Goal: Find specific page/section

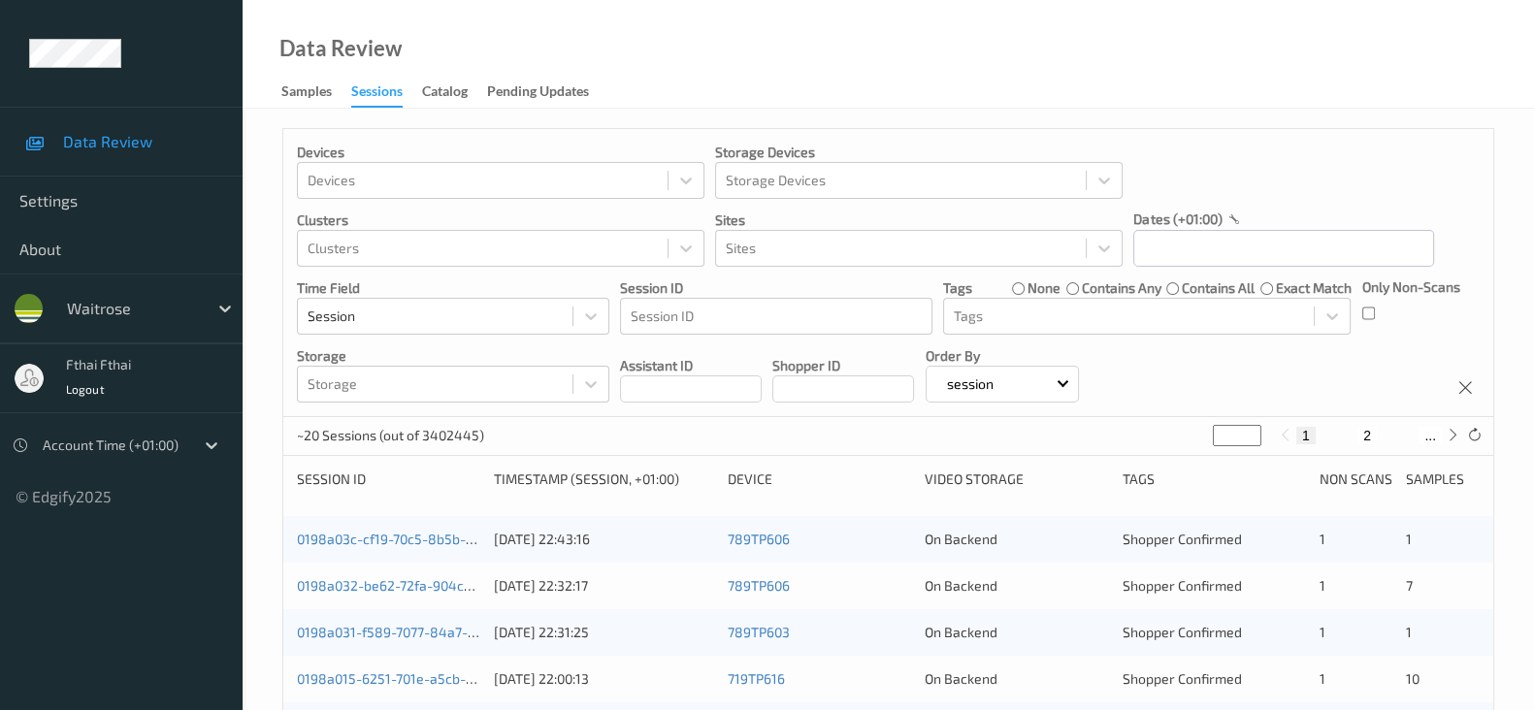
click at [1249, 287] on label "contains all" at bounding box center [1218, 288] width 73 height 19
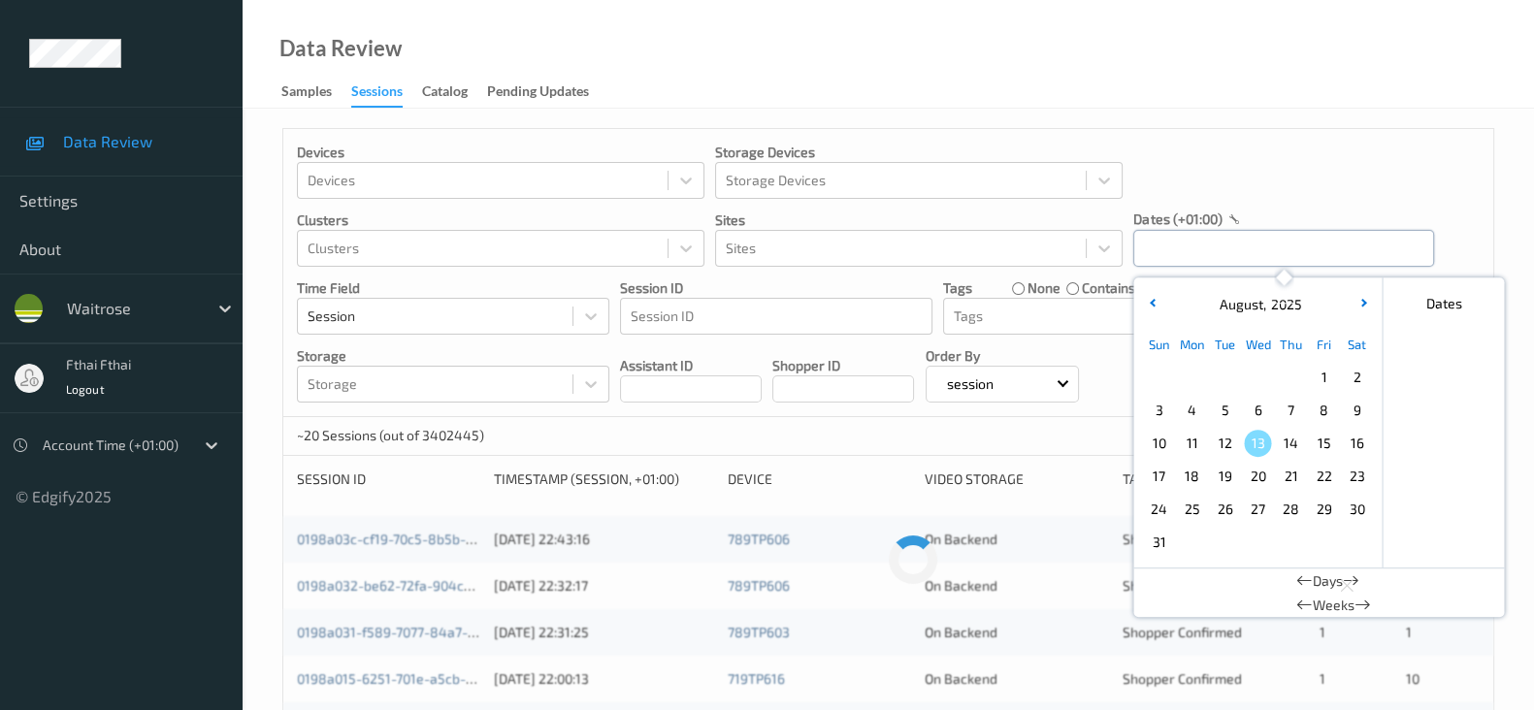
click at [1263, 265] on input "text" at bounding box center [1284, 248] width 301 height 37
click at [1269, 204] on div "Devices Devices Storage Devices Storage Devices Clusters Clusters Sites Sites d…" at bounding box center [888, 273] width 1210 height 288
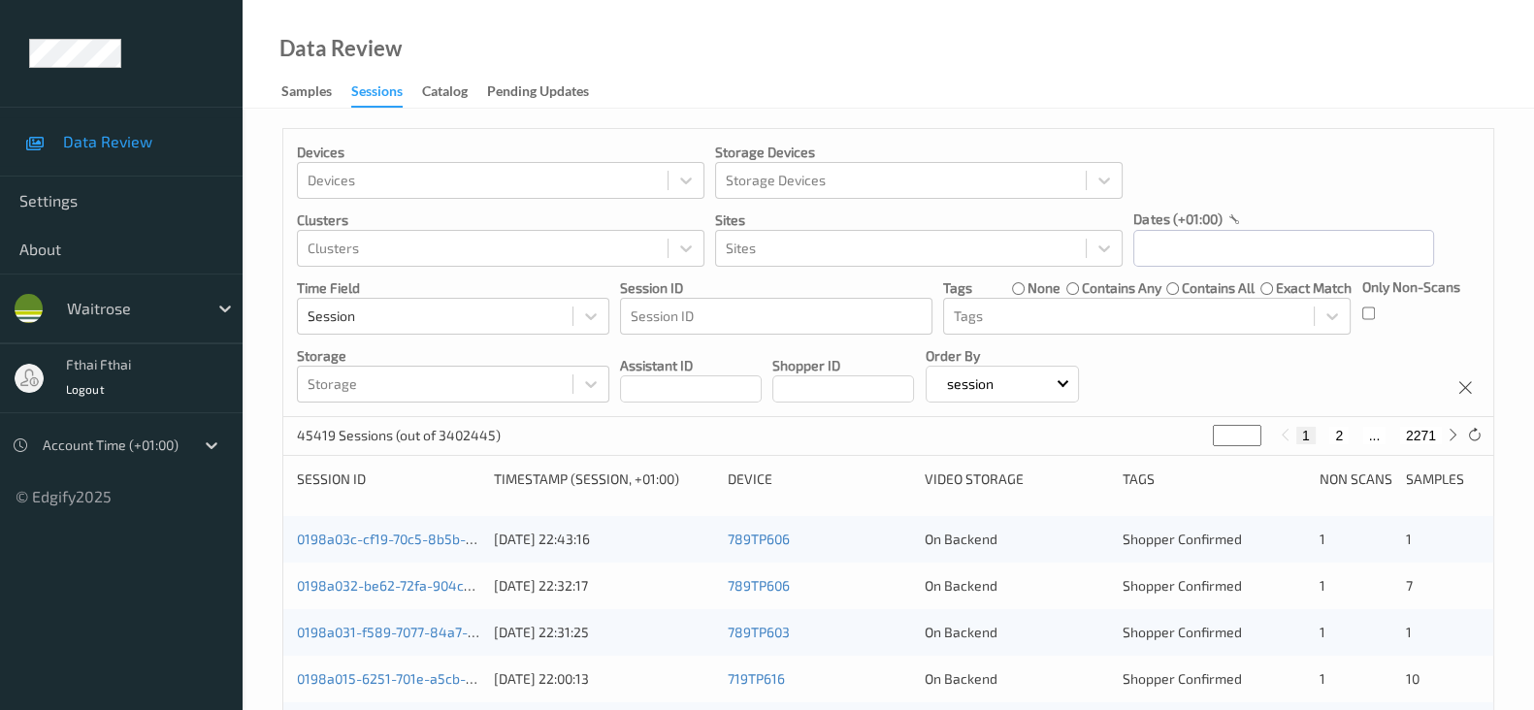
click at [1097, 289] on label "contains any" at bounding box center [1122, 288] width 80 height 19
click at [1231, 254] on input "text" at bounding box center [1284, 248] width 301 height 37
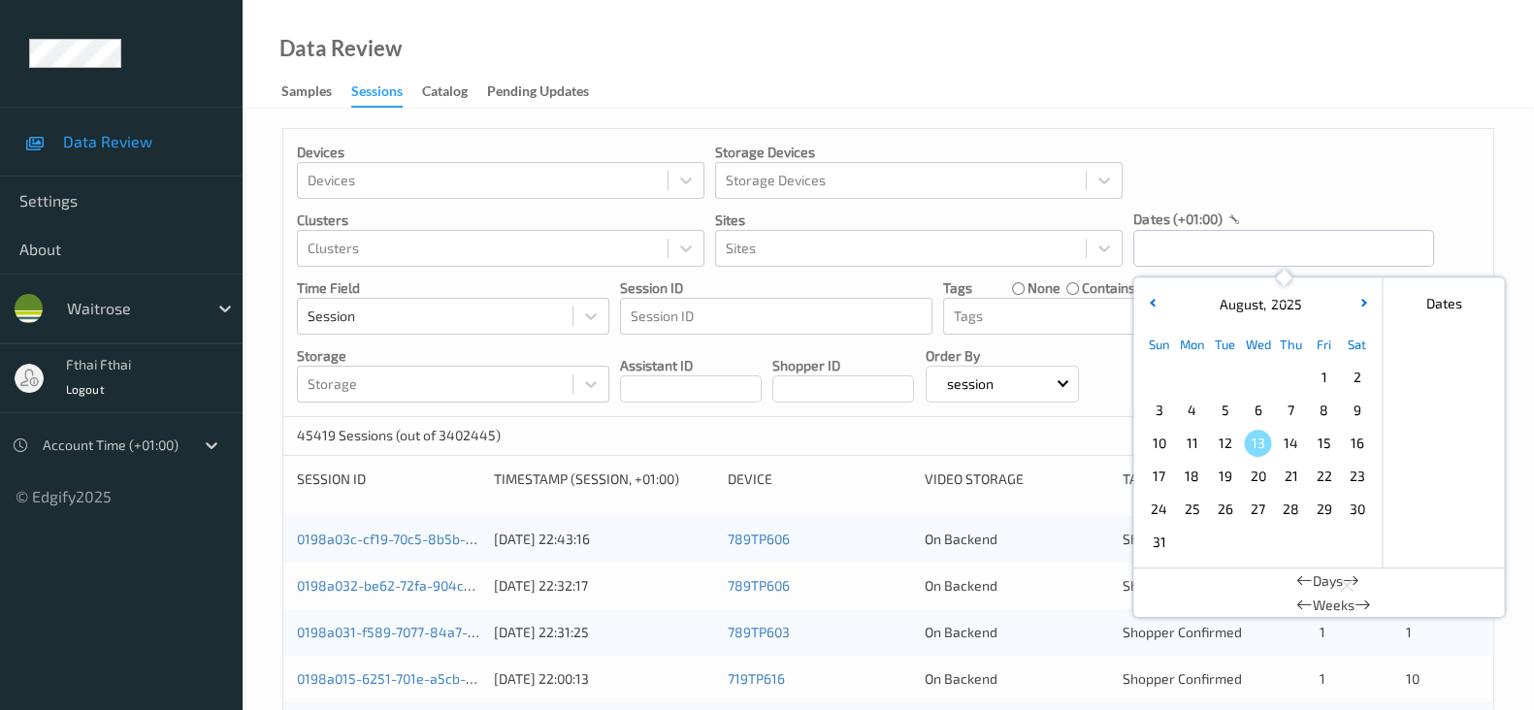
click at [1226, 446] on span "12" at bounding box center [1224, 443] width 27 height 27
type input "[DATE] 00:00 -> [DATE] 23:59"
click at [1295, 135] on div "Devices Devices Storage Devices Storage Devices Clusters Clusters Sites Sites d…" at bounding box center [888, 273] width 1210 height 288
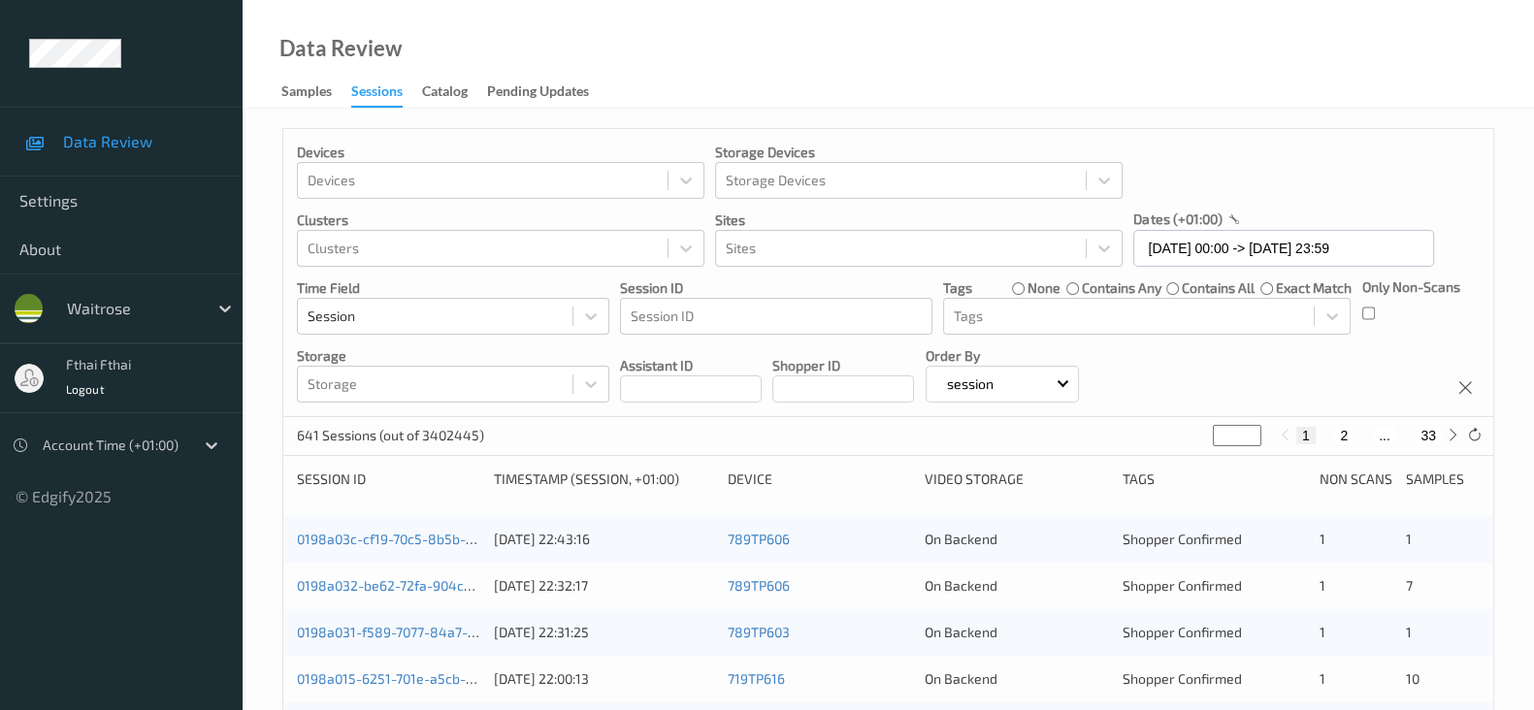
click at [928, 106] on div "Data Review Samples Sessions Catalog Pending Updates" at bounding box center [889, 54] width 1292 height 109
